Goal: Transaction & Acquisition: Subscribe to service/newsletter

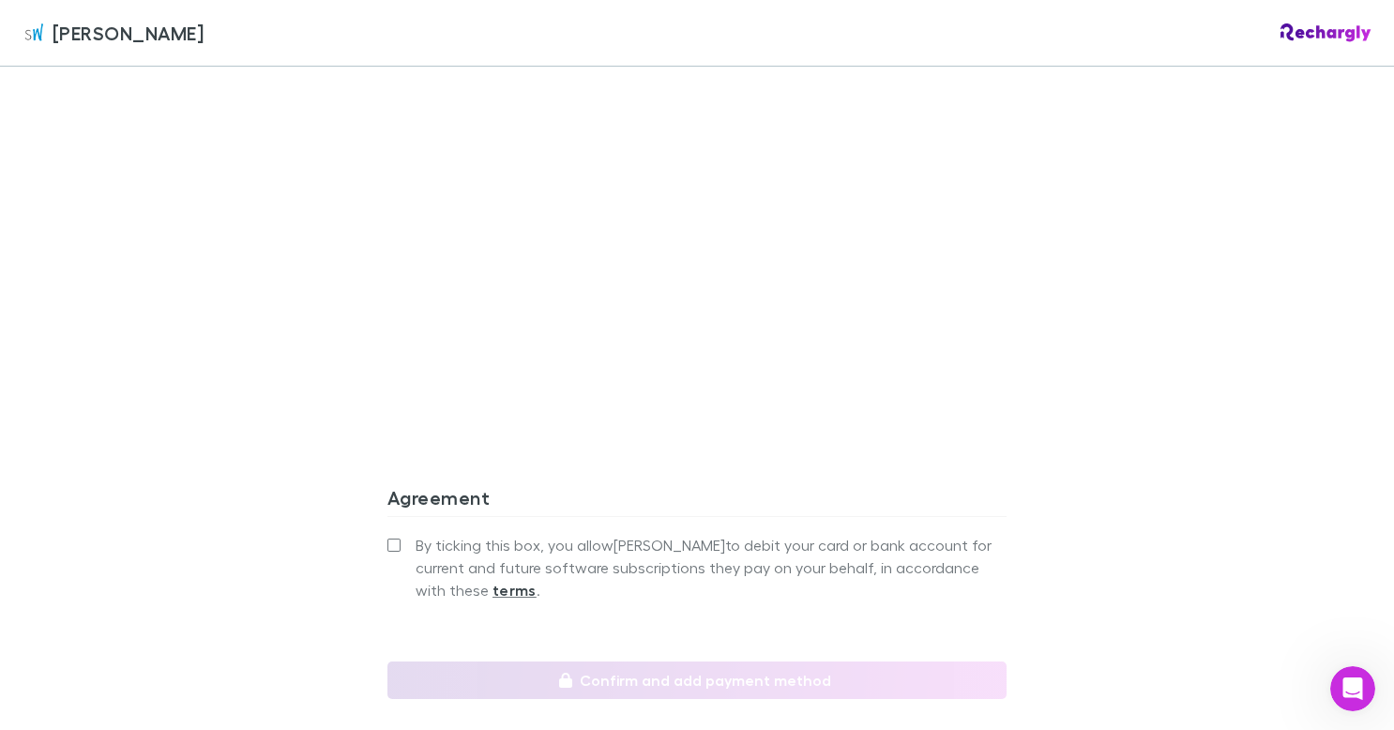
scroll to position [1559, 0]
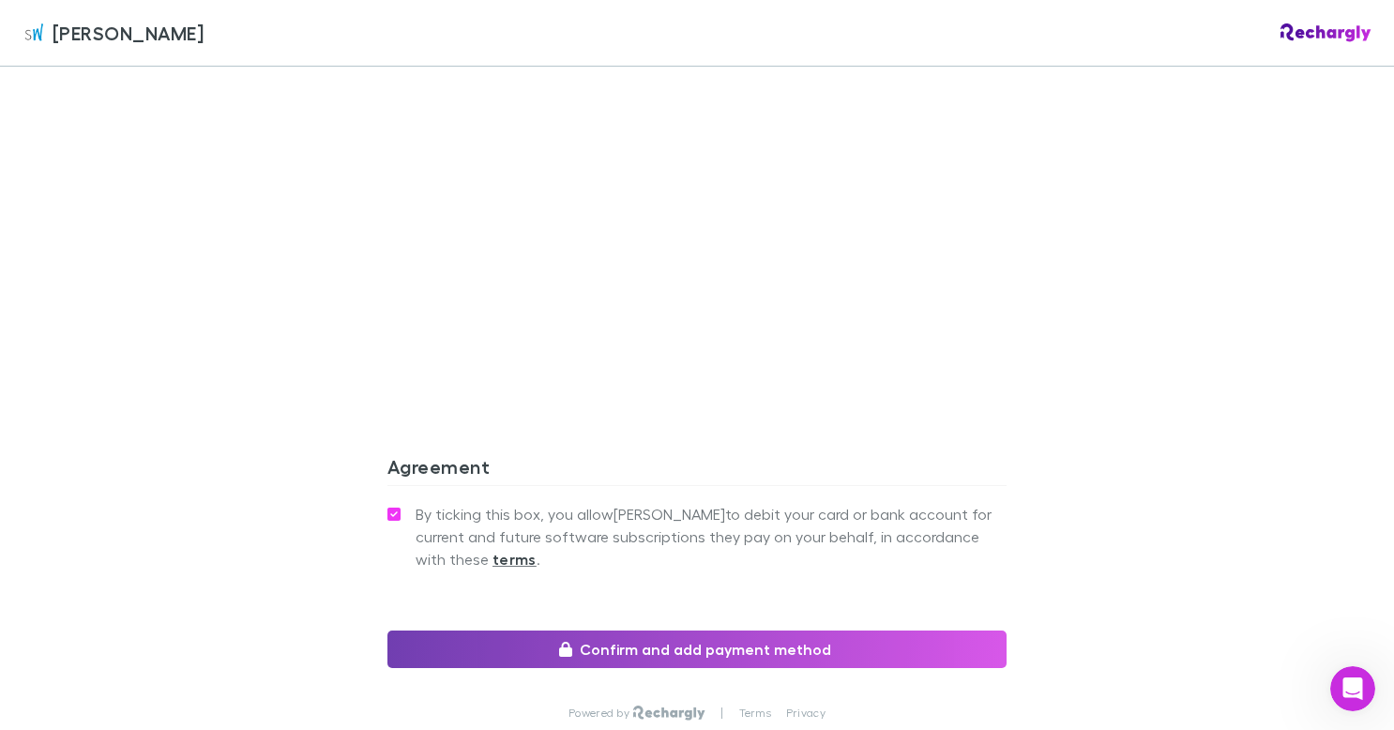
click at [537, 631] on button "Confirm and add payment method" at bounding box center [697, 650] width 619 height 38
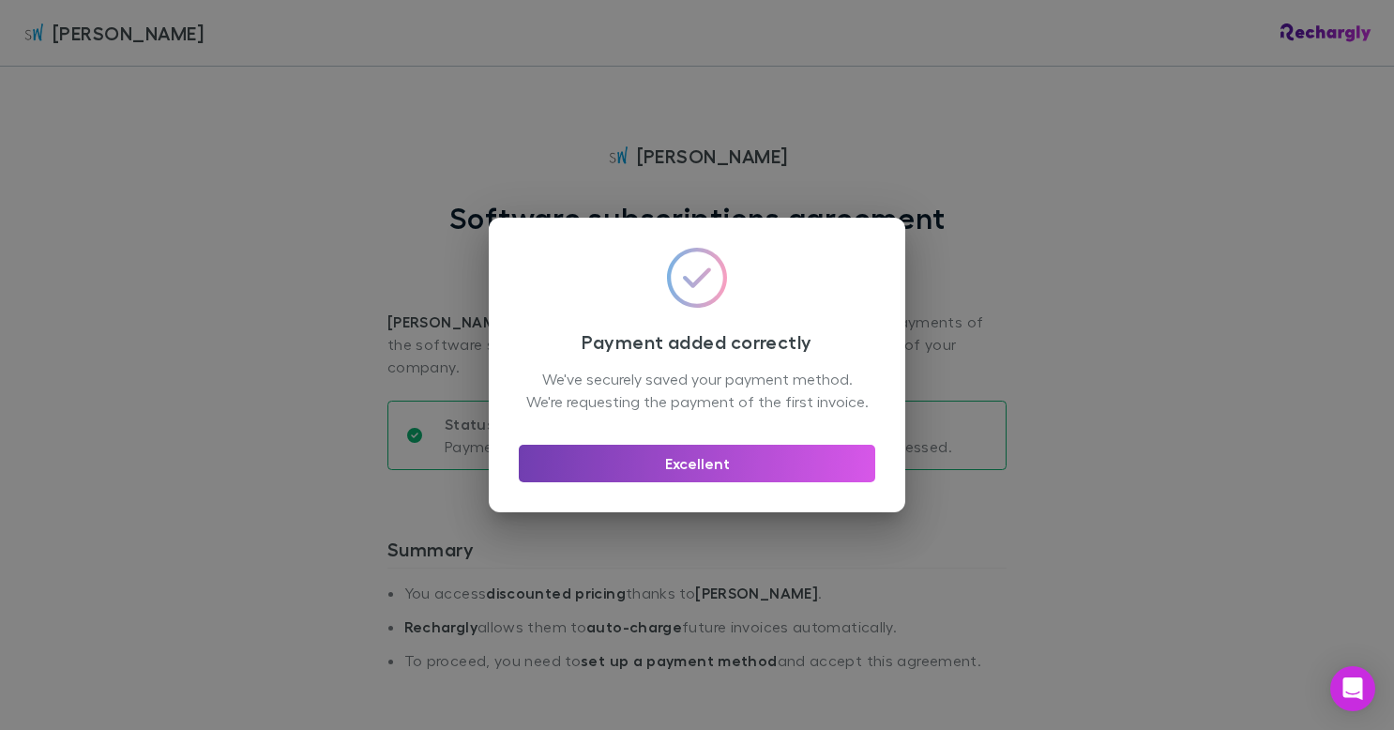
click at [830, 466] on button "Excellent" at bounding box center [697, 464] width 357 height 38
